Goal: Information Seeking & Learning: Learn about a topic

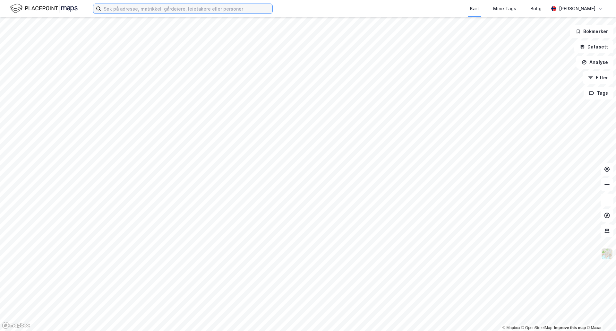
click at [109, 7] on input at bounding box center [186, 9] width 171 height 10
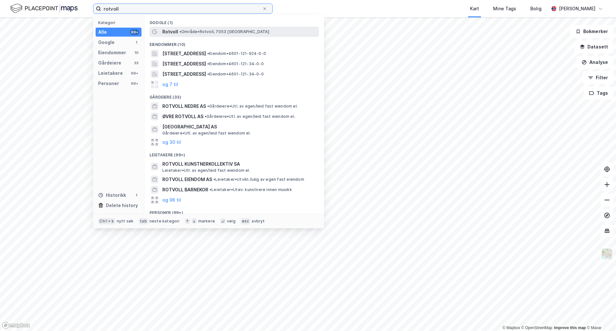
type input "rotvoll"
click at [166, 29] on span "Rotvoll" at bounding box center [170, 32] width 16 height 8
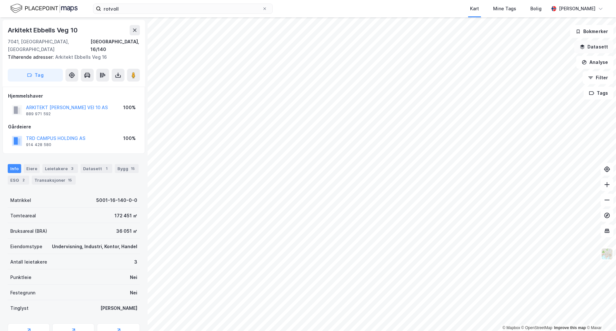
click at [587, 45] on button "Datasett" at bounding box center [594, 46] width 39 height 13
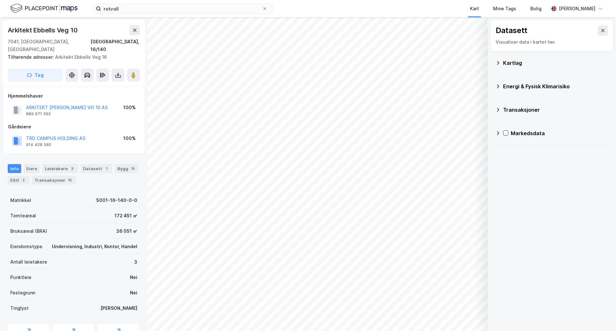
click at [492, 63] on div "Kartlag" at bounding box center [552, 62] width 123 height 23
click at [500, 63] on icon at bounding box center [498, 62] width 5 height 5
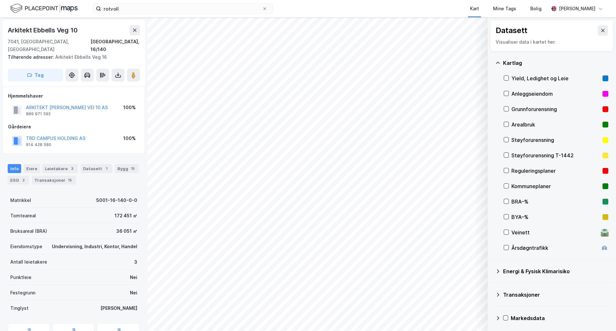
click at [532, 169] on div "Reguleringsplaner" at bounding box center [556, 171] width 89 height 8
drag, startPoint x: 511, startPoint y: 188, endPoint x: 514, endPoint y: 201, distance: 13.2
click at [511, 188] on div "Kommuneplaner" at bounding box center [556, 186] width 105 height 15
click at [446, 317] on button "Vis" at bounding box center [454, 314] width 53 height 10
click at [455, 285] on button at bounding box center [452, 285] width 10 height 10
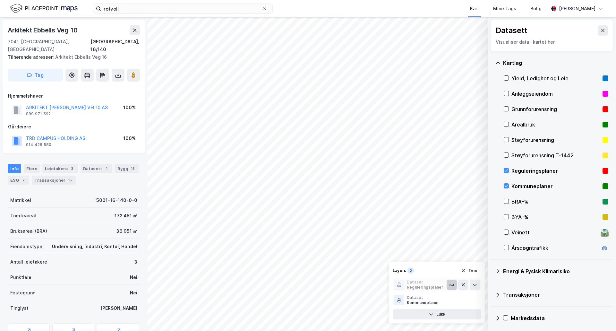
click at [453, 286] on icon at bounding box center [452, 284] width 5 height 5
drag, startPoint x: 521, startPoint y: 124, endPoint x: 516, endPoint y: 127, distance: 5.2
click at [520, 124] on div "Arealbruk" at bounding box center [556, 125] width 89 height 8
click at [465, 284] on icon at bounding box center [464, 285] width 4 height 4
click at [462, 302] on icon at bounding box center [464, 301] width 4 height 4
